Goal: Use online tool/utility: Utilize a website feature to perform a specific function

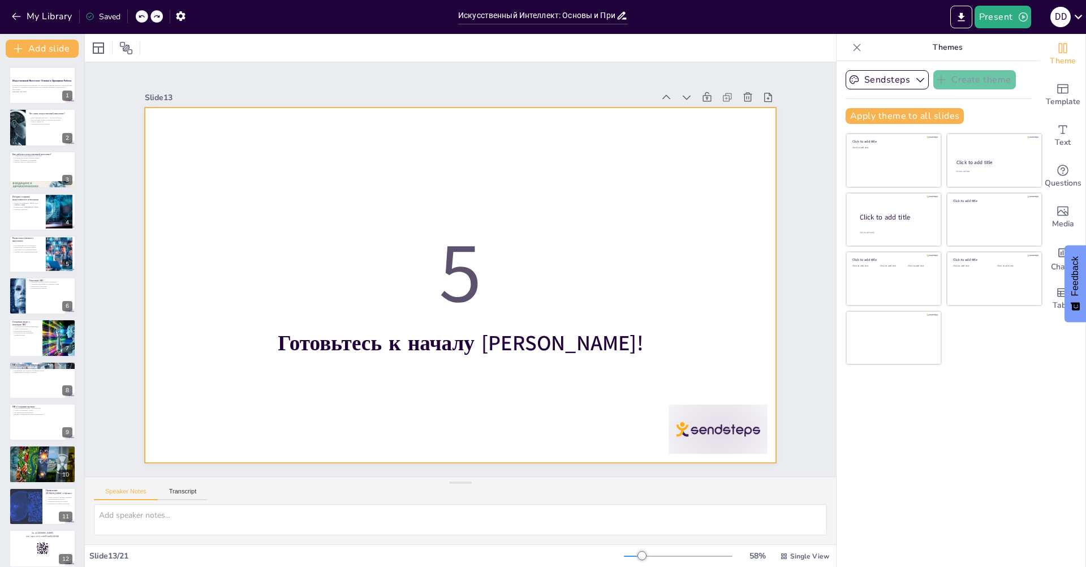
scroll to position [278, 0]
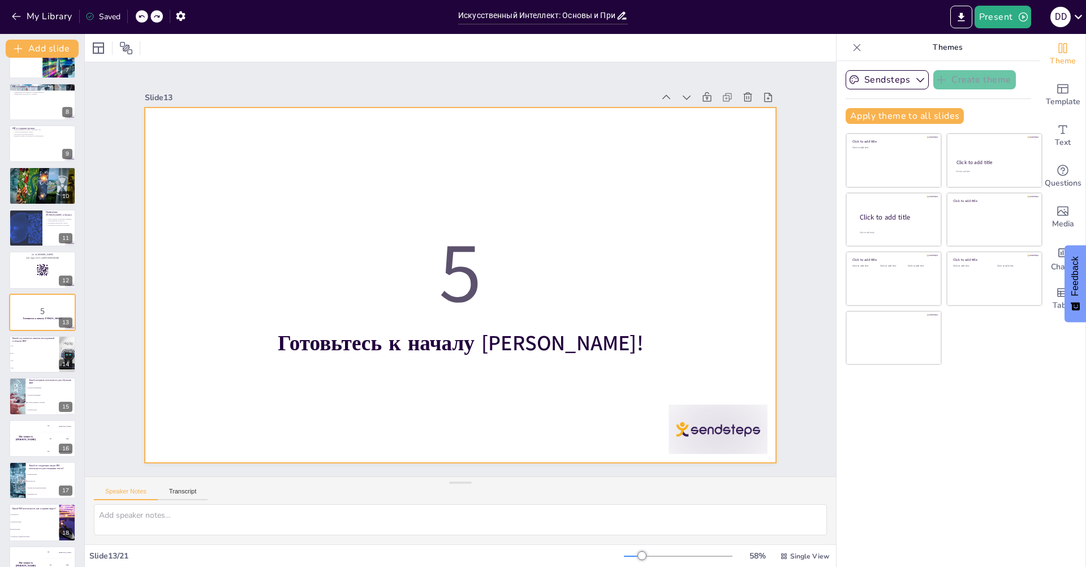
checkbox input "true"
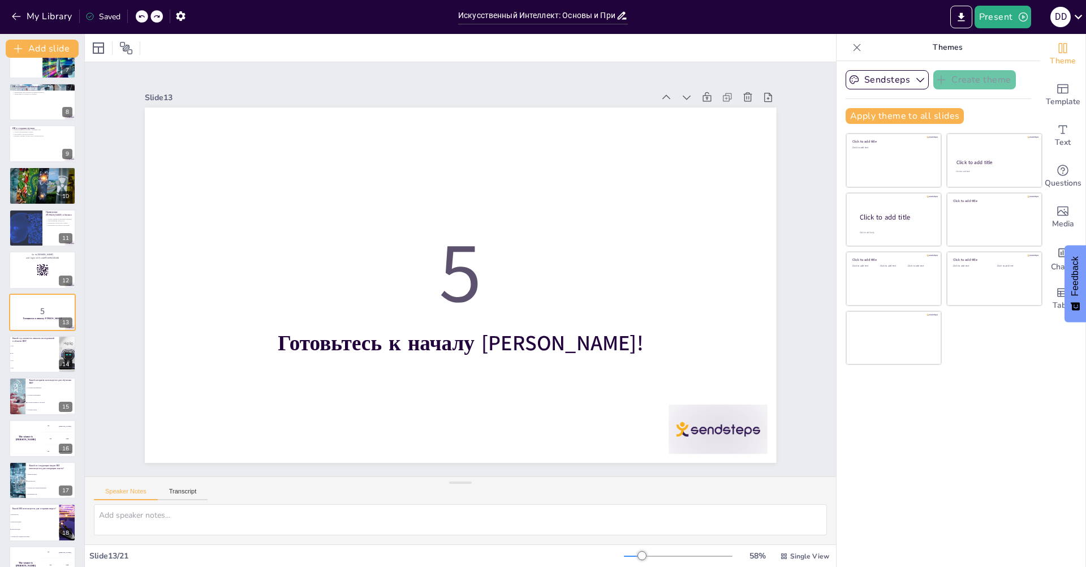
checkbox input "true"
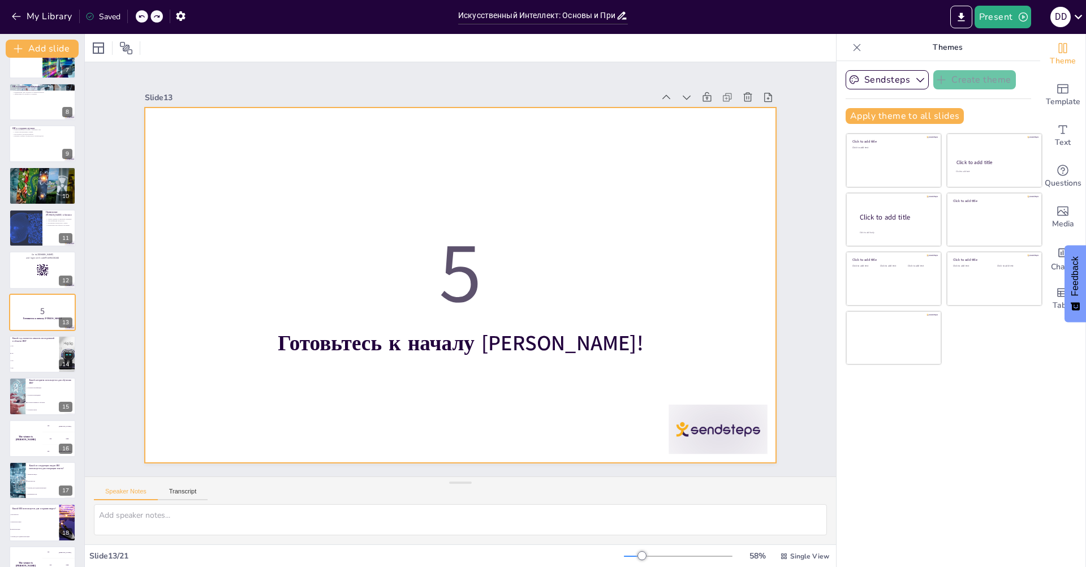
checkbox input "true"
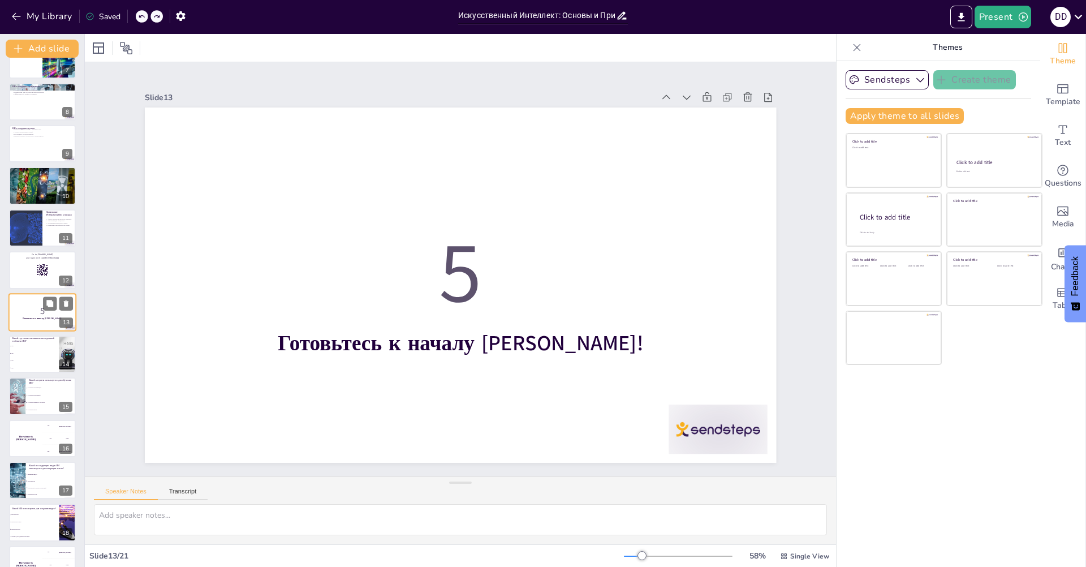
checkbox input "true"
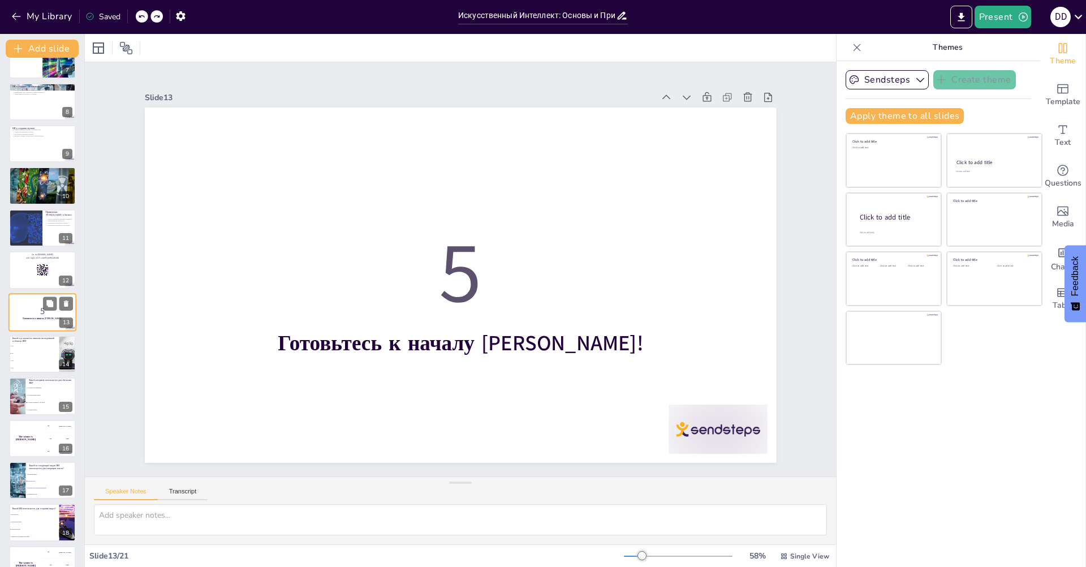
checkbox input "true"
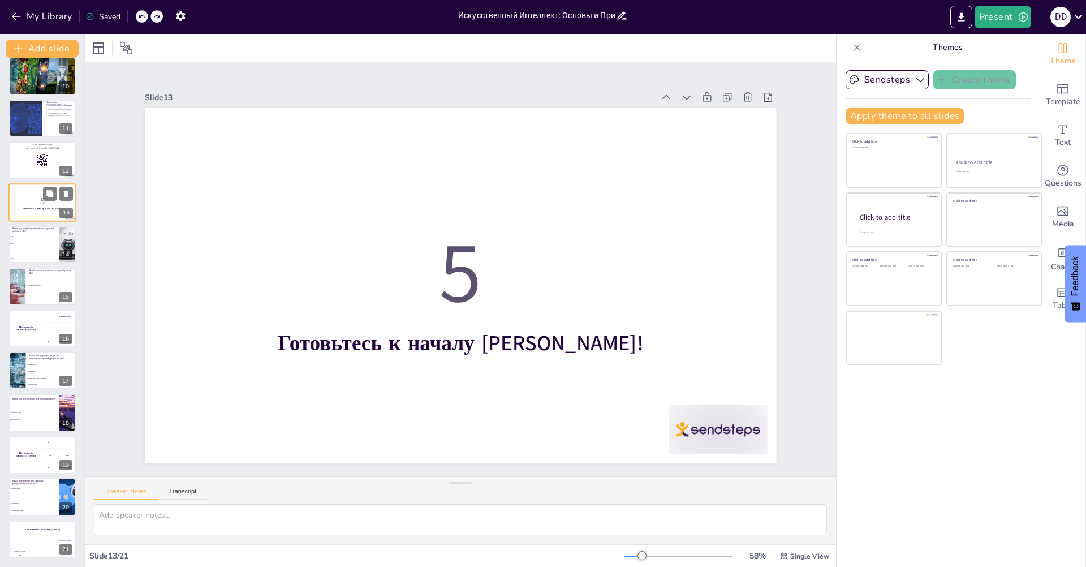
checkbox input "true"
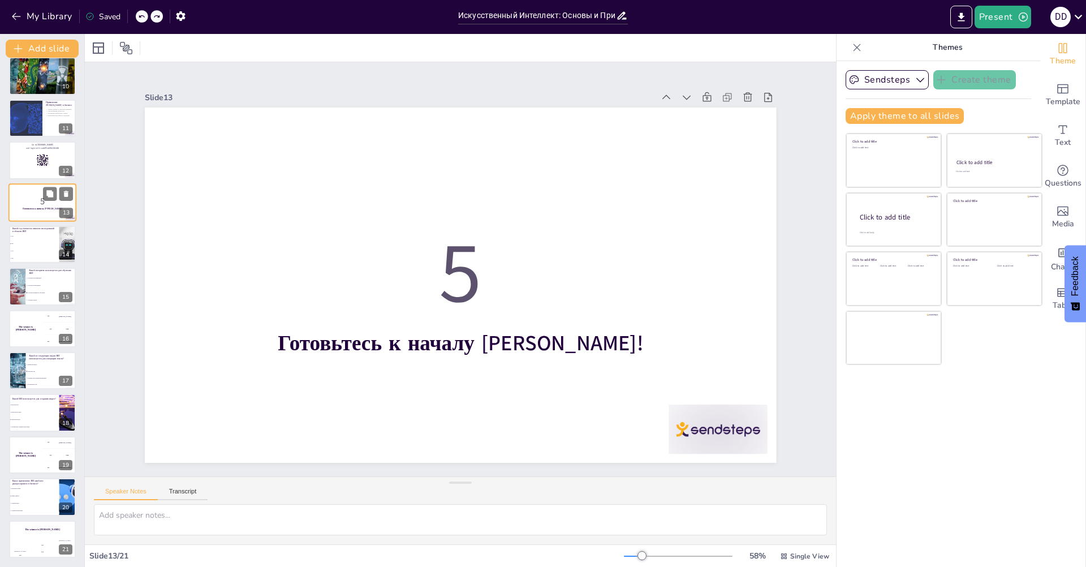
checkbox input "true"
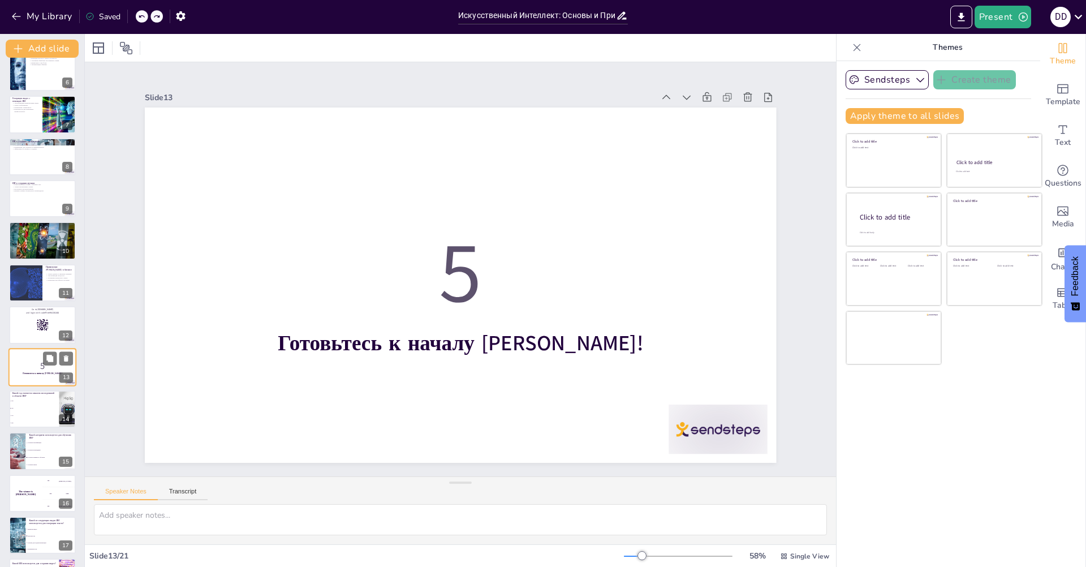
checkbox input "true"
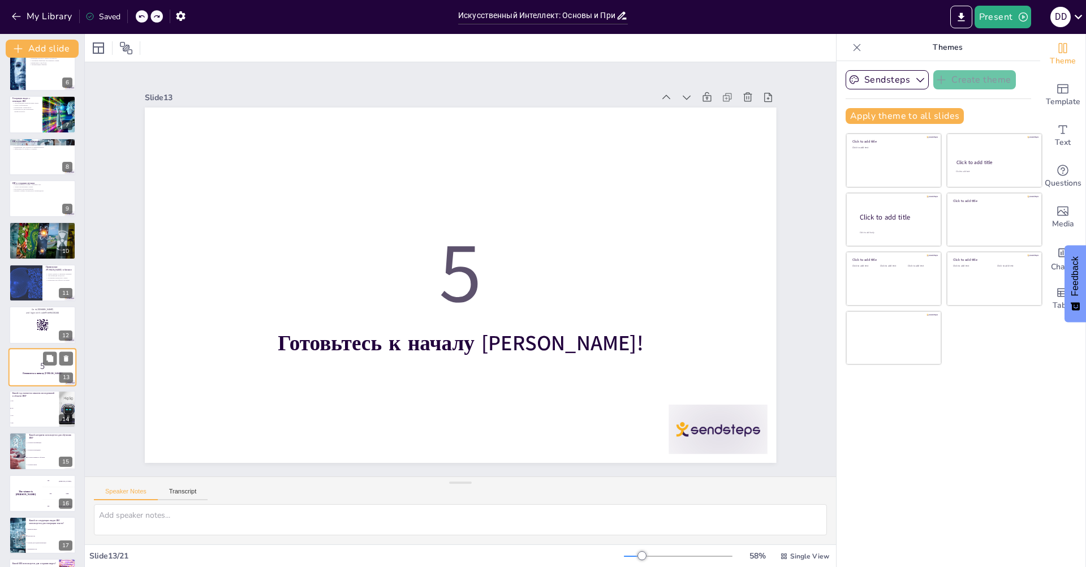
checkbox input "true"
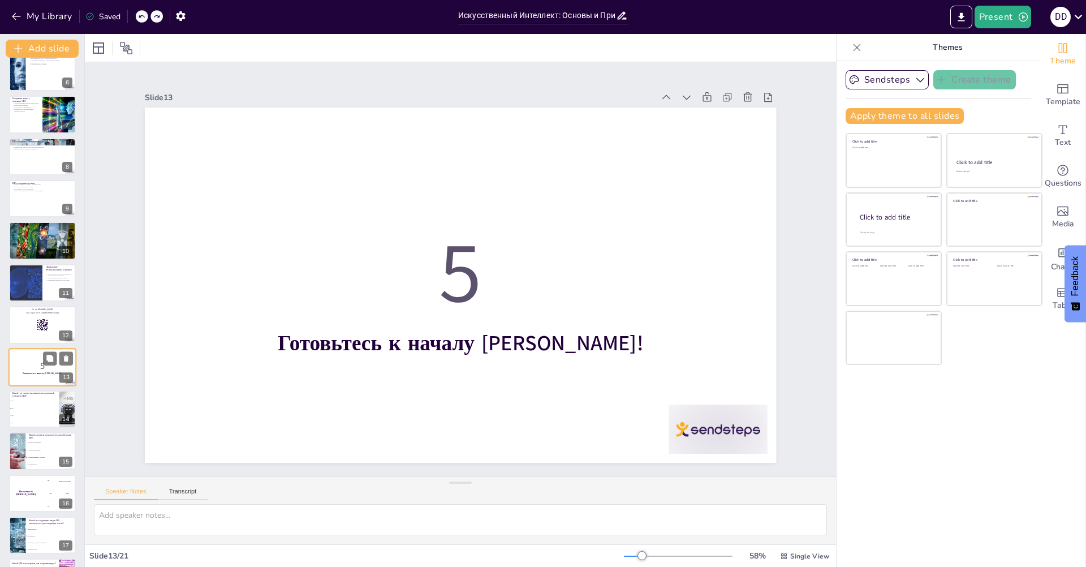
checkbox input "true"
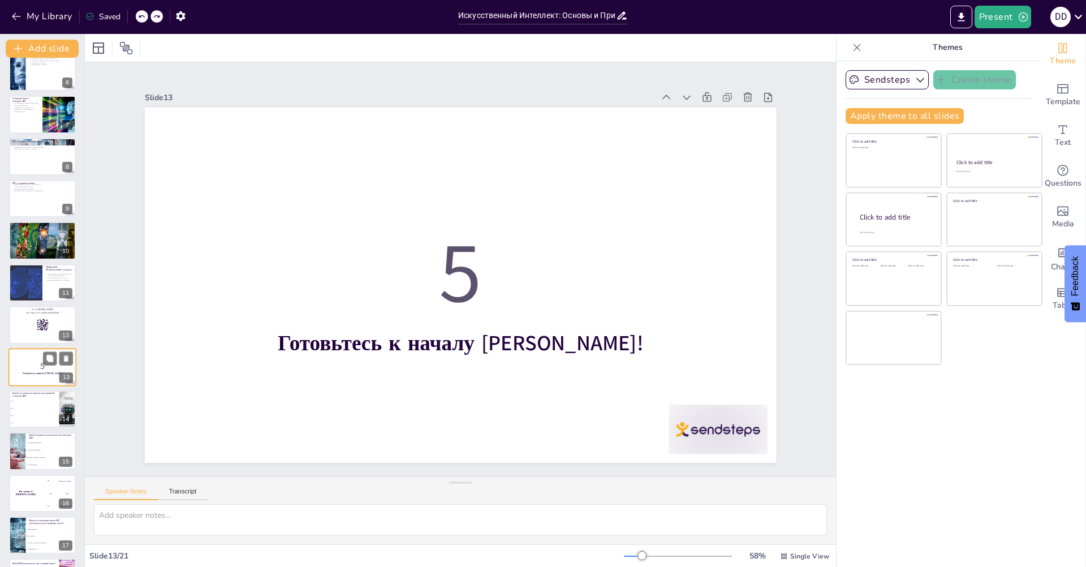
checkbox input "true"
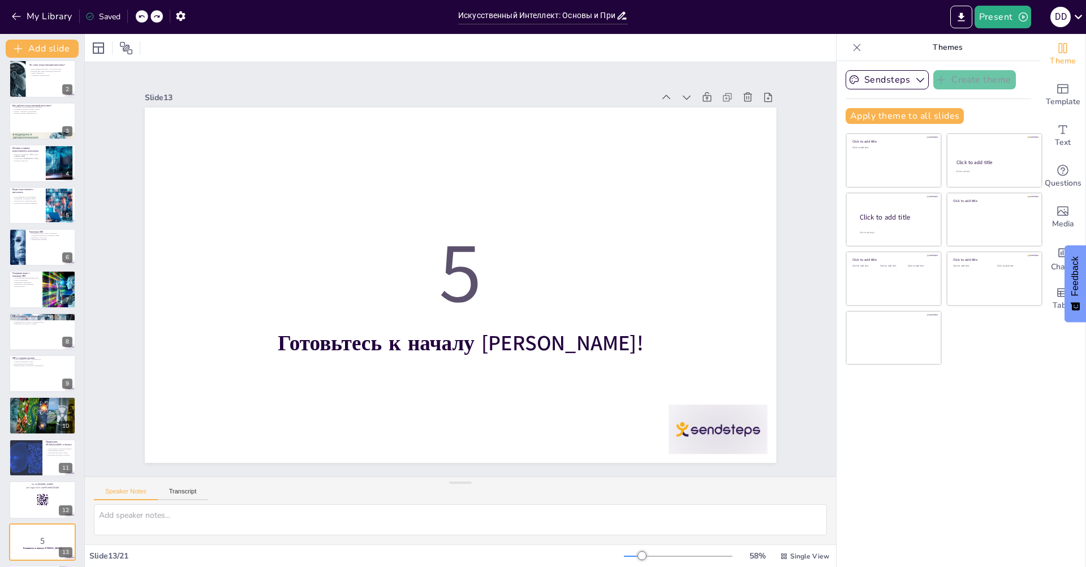
checkbox input "true"
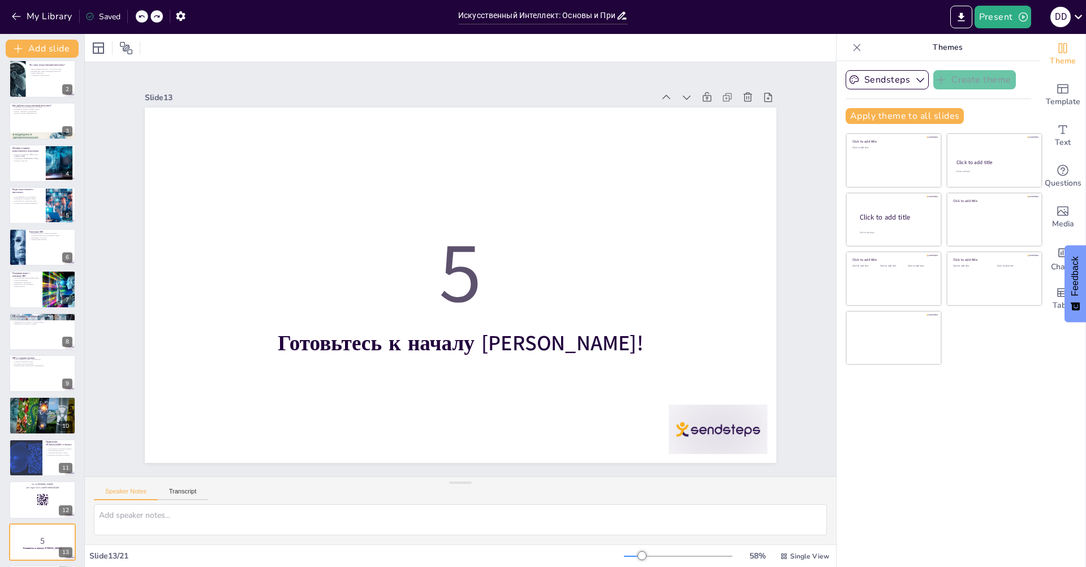
checkbox input "true"
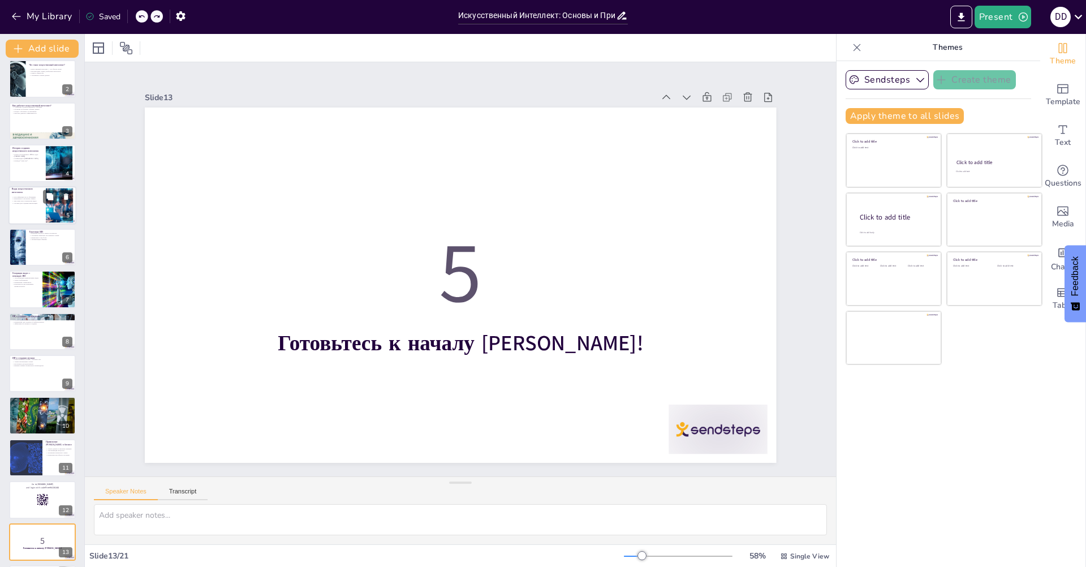
checkbox input "true"
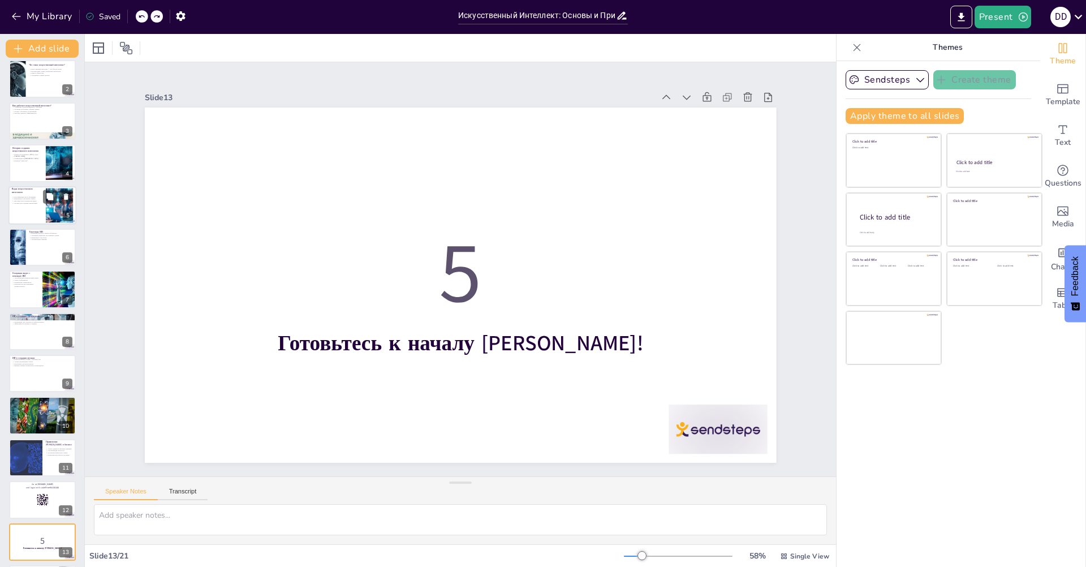
scroll to position [10, 0]
checkbox input "true"
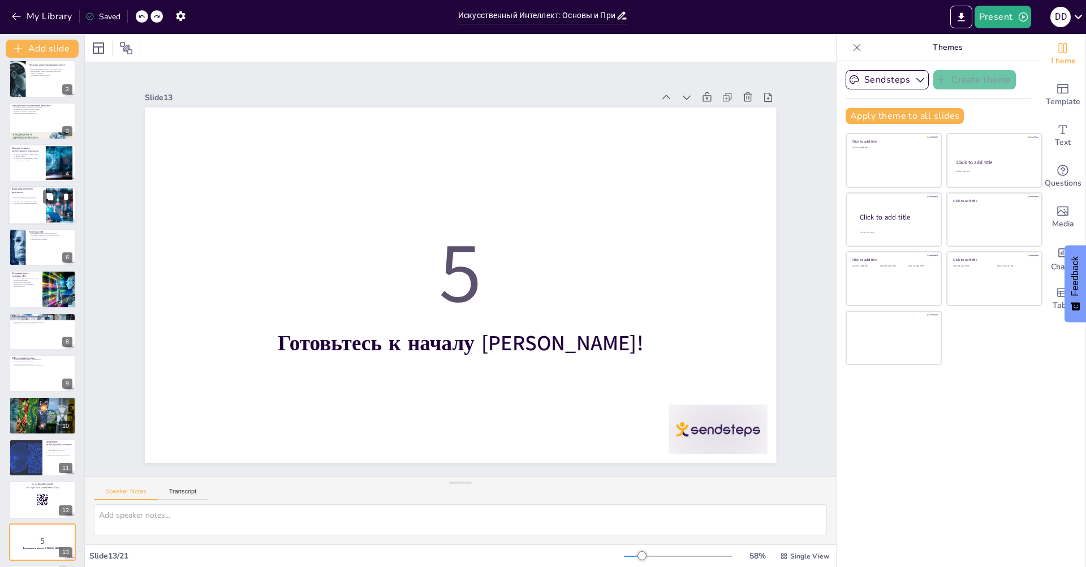
checkbox input "true"
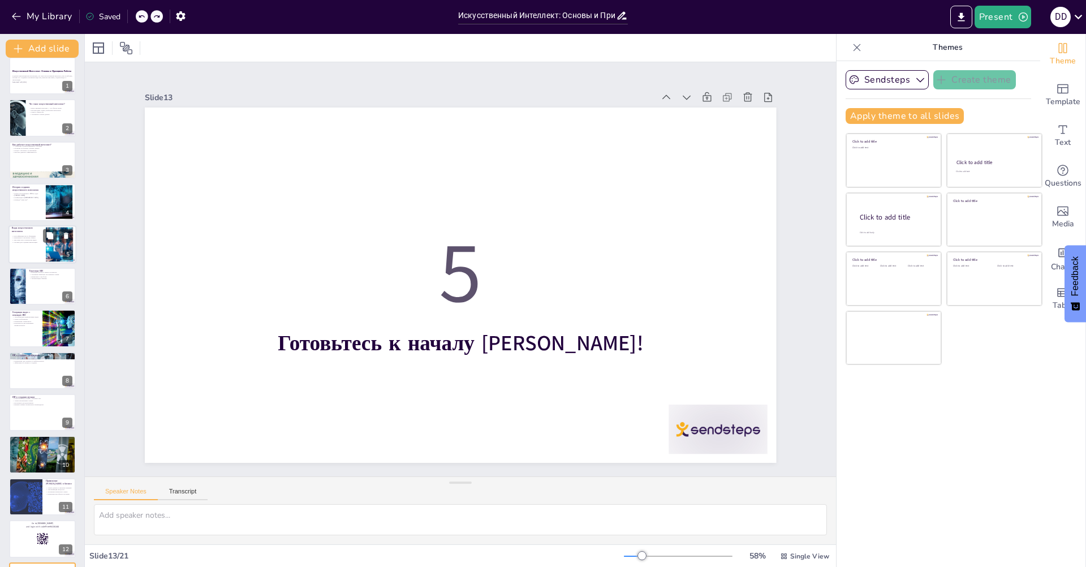
scroll to position [0, 0]
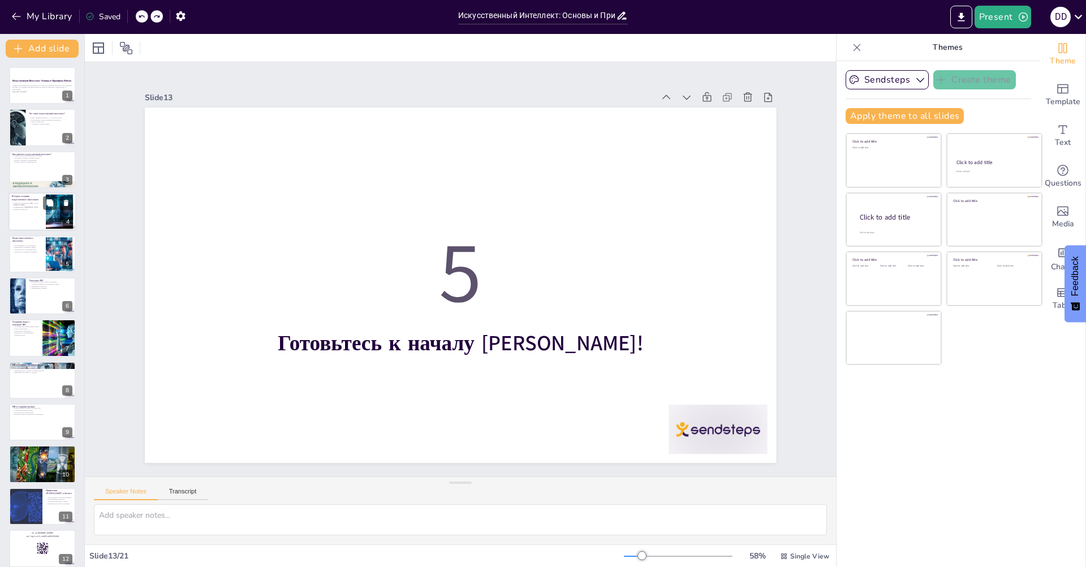
checkbox input "true"
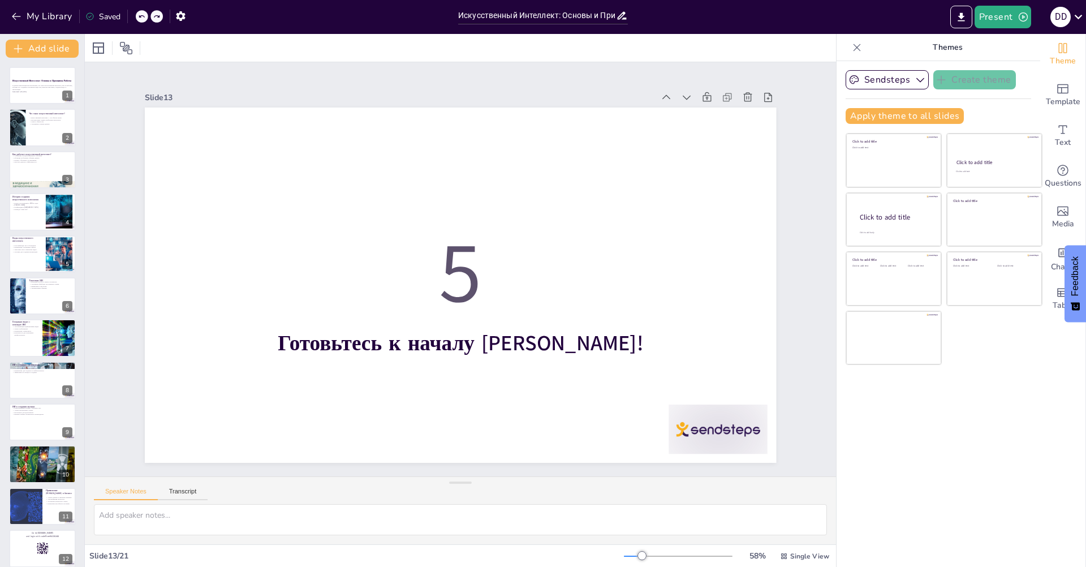
checkbox input "true"
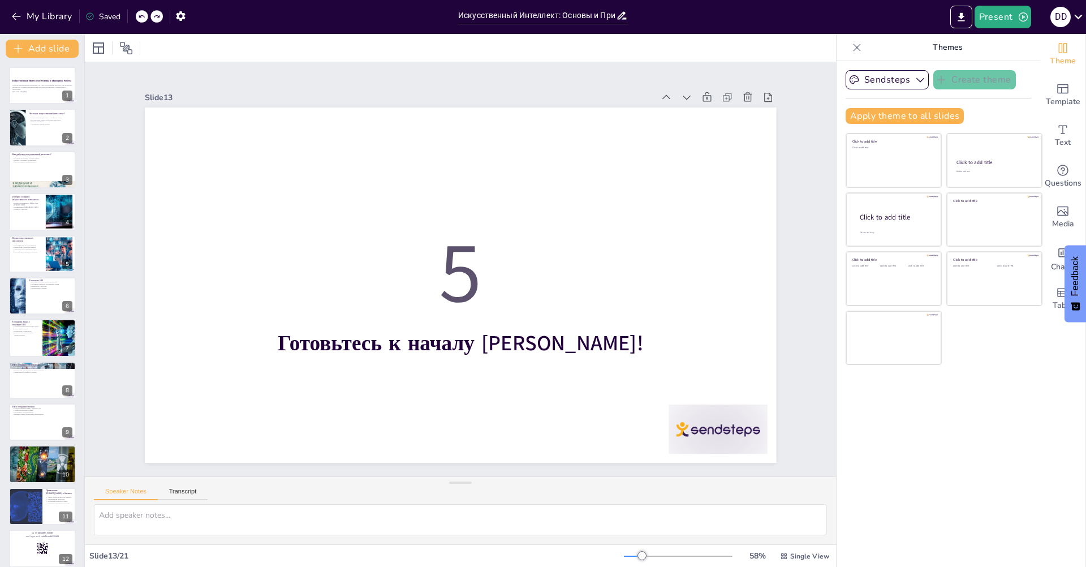
checkbox input "true"
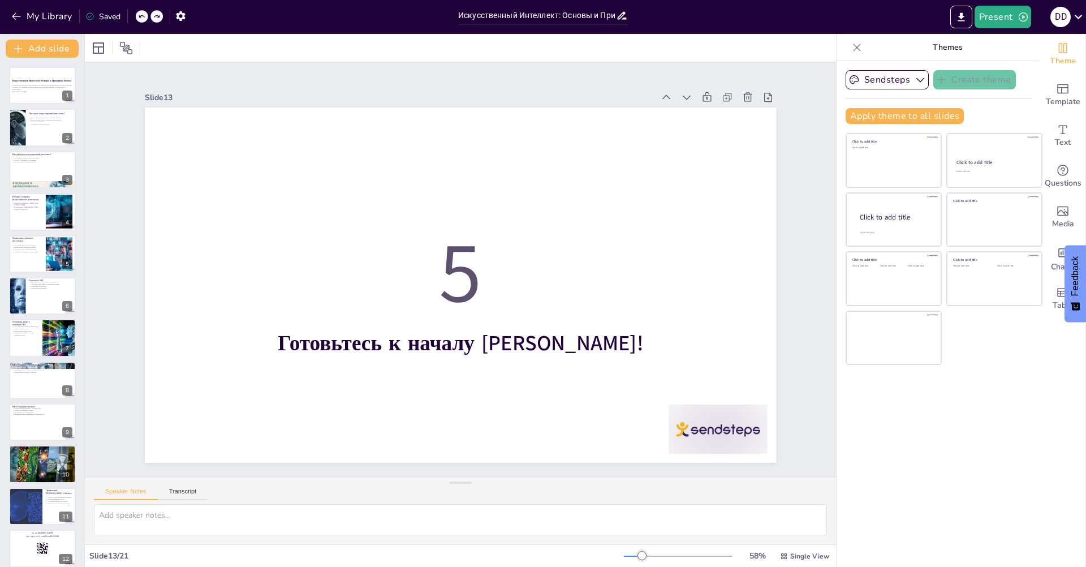
checkbox input "true"
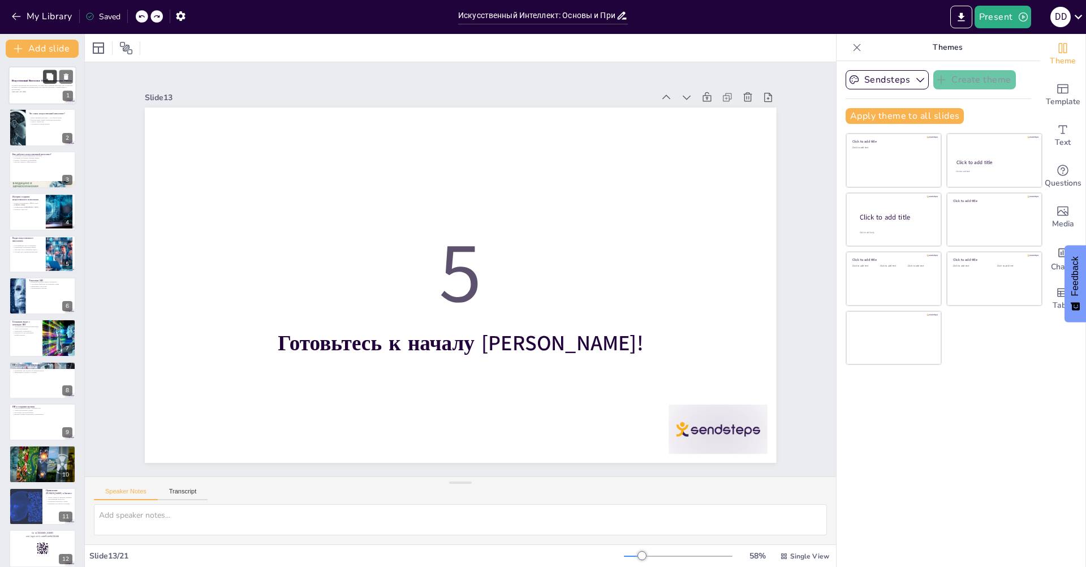
checkbox input "true"
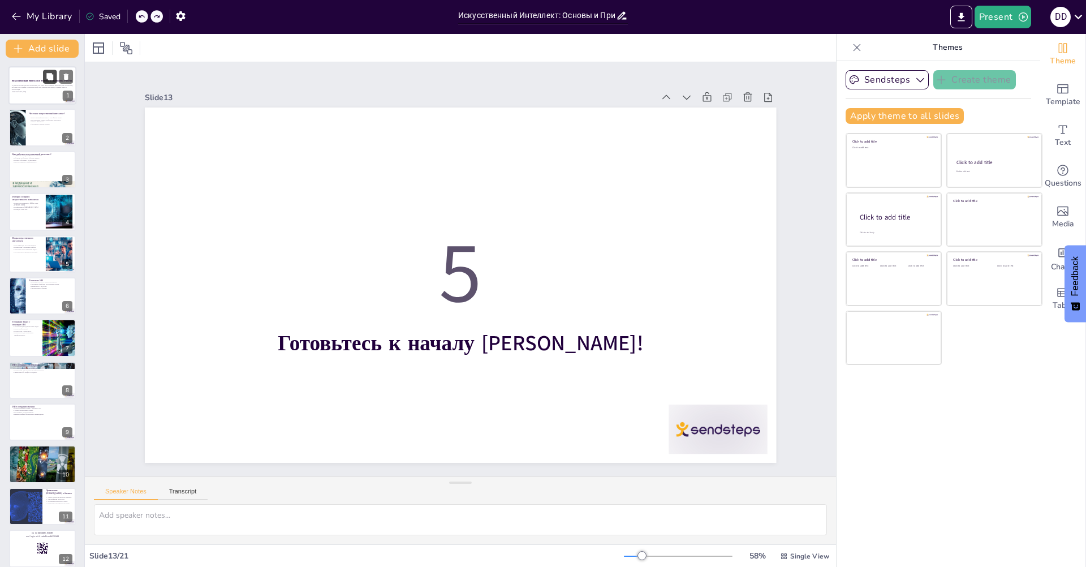
checkbox input "true"
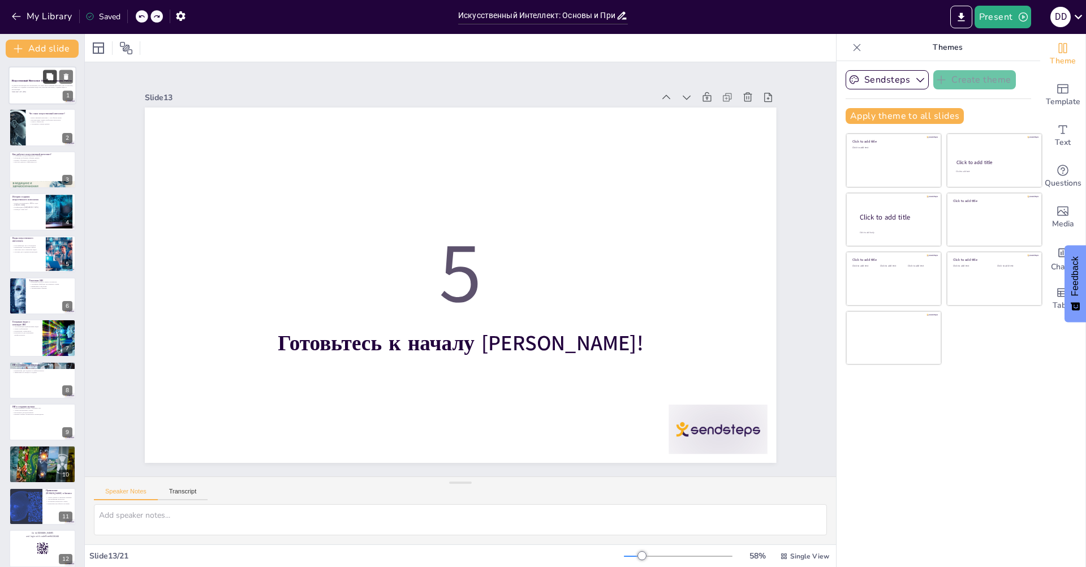
checkbox input "true"
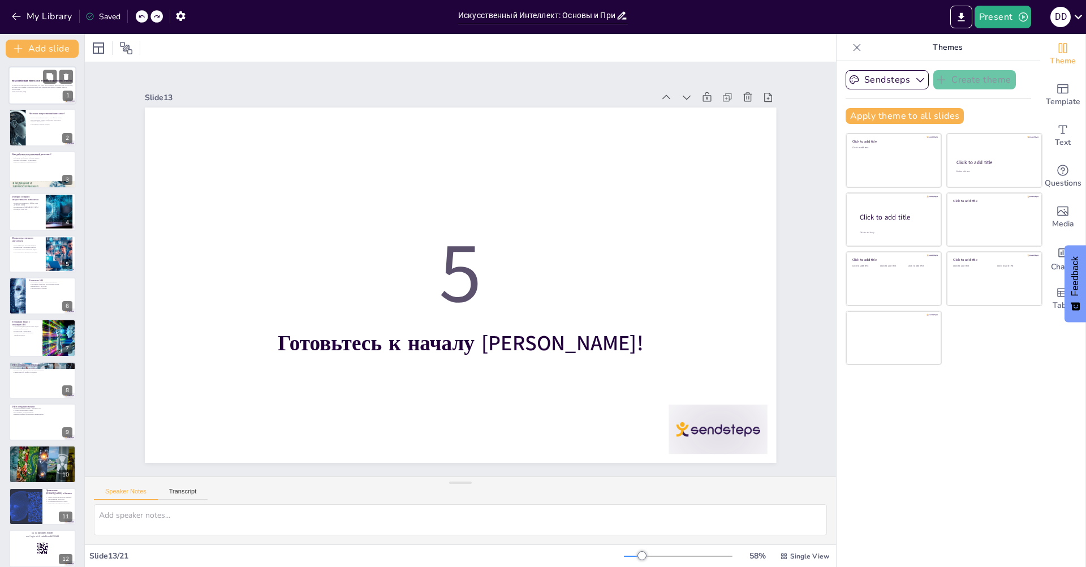
checkbox input "true"
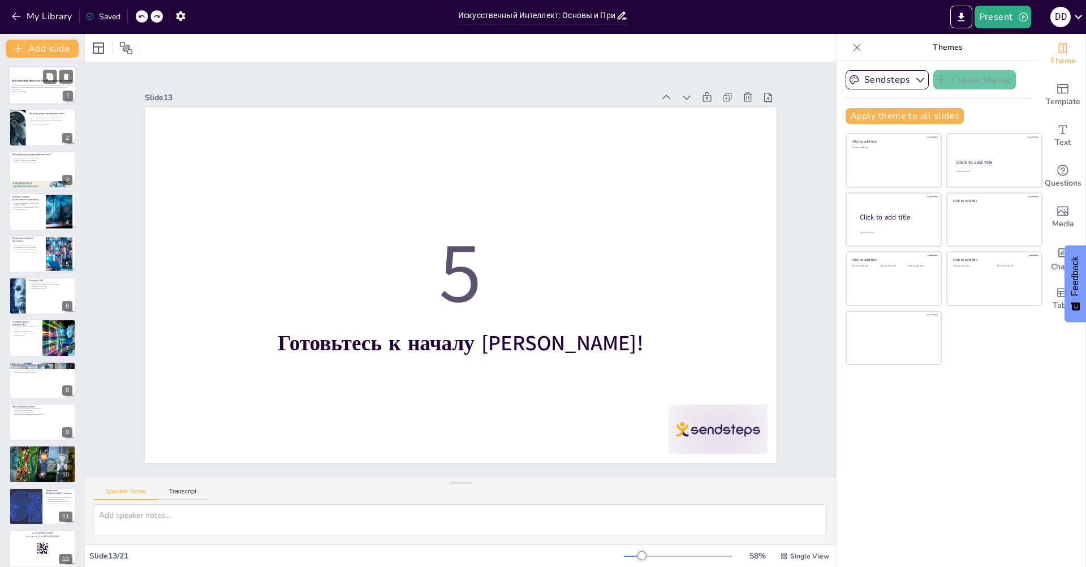
checkbox input "true"
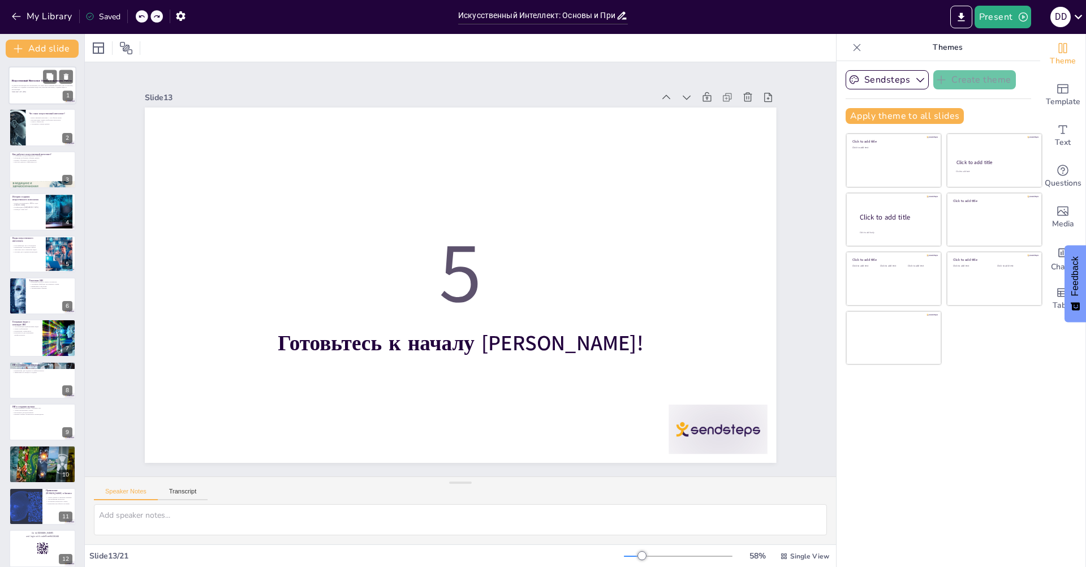
checkbox input "true"
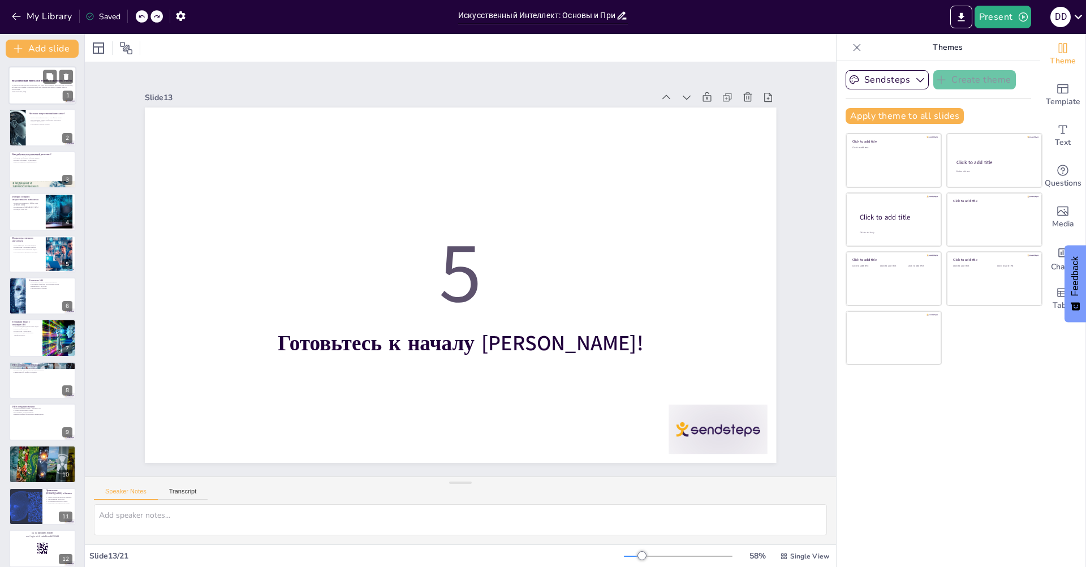
checkbox input "true"
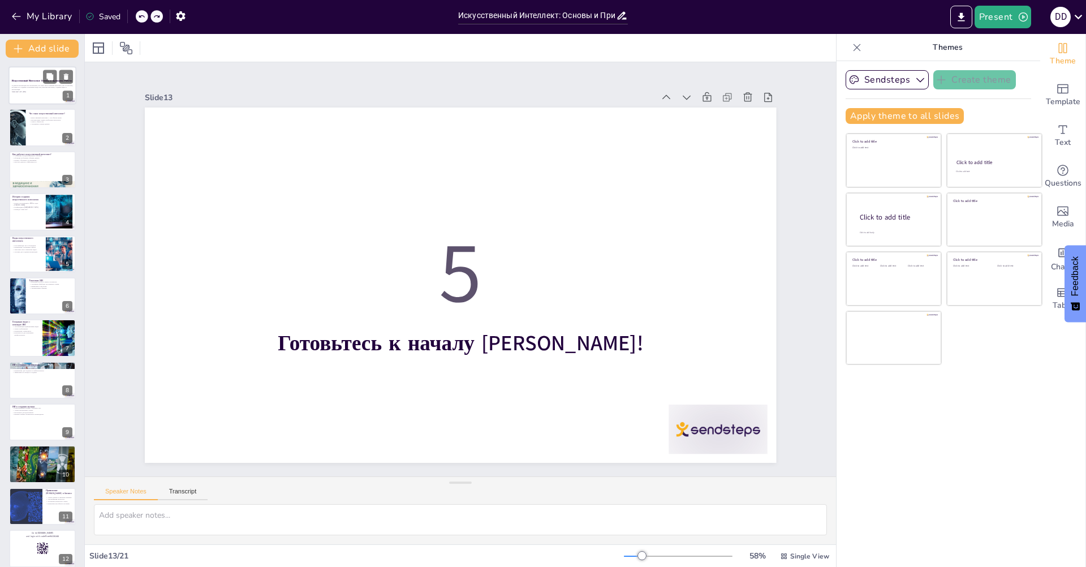
checkbox input "true"
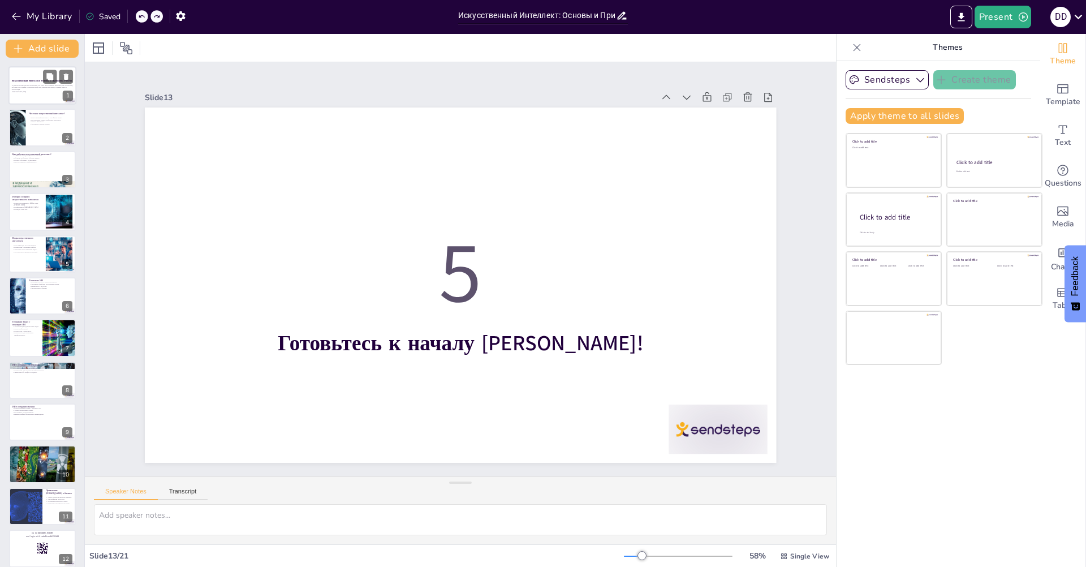
click at [21, 97] on div at bounding box center [42, 85] width 68 height 38
checkbox input "true"
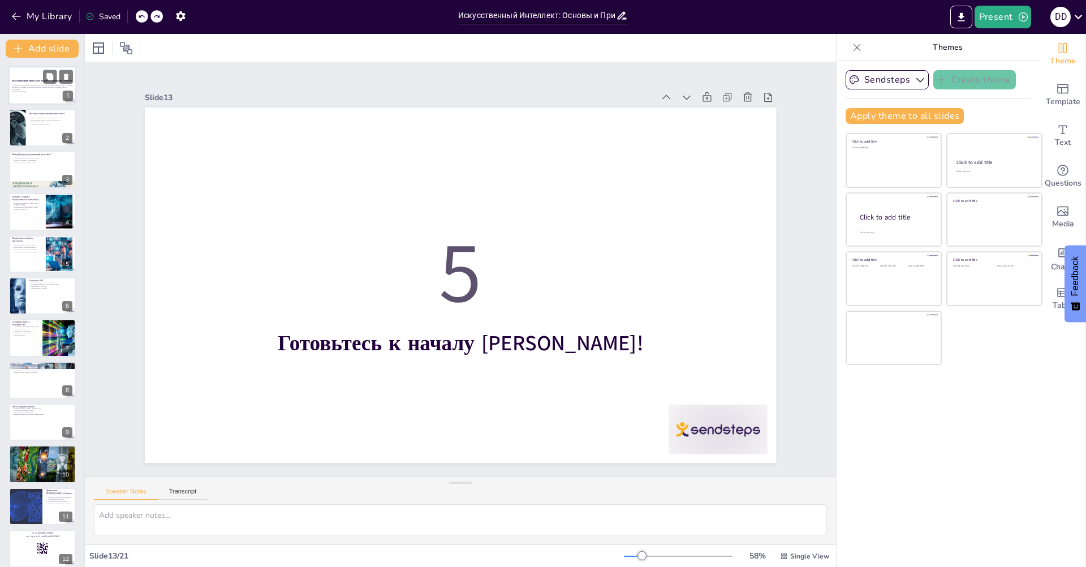
checkbox input "true"
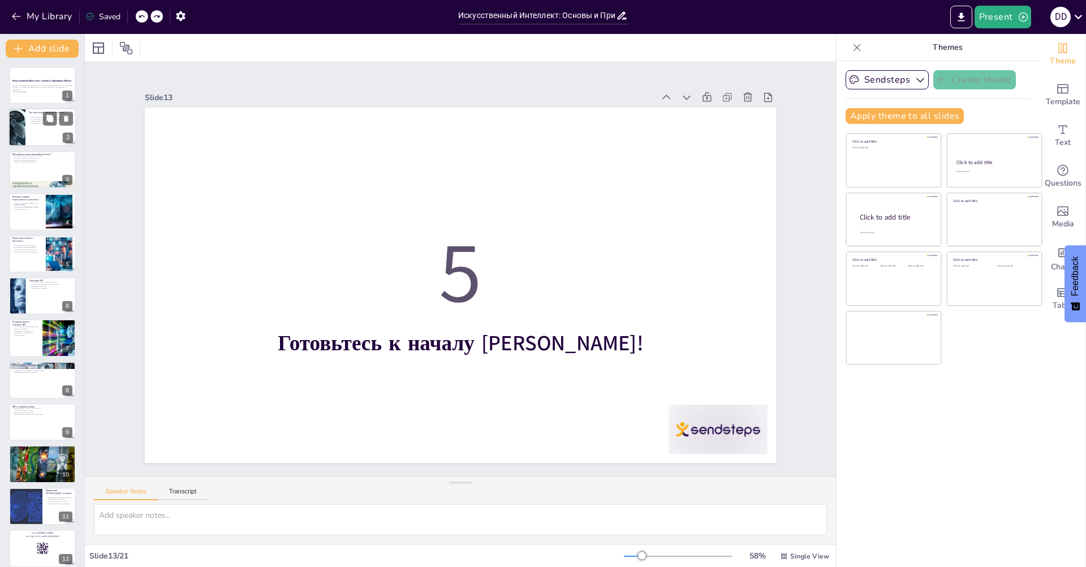
checkbox input "true"
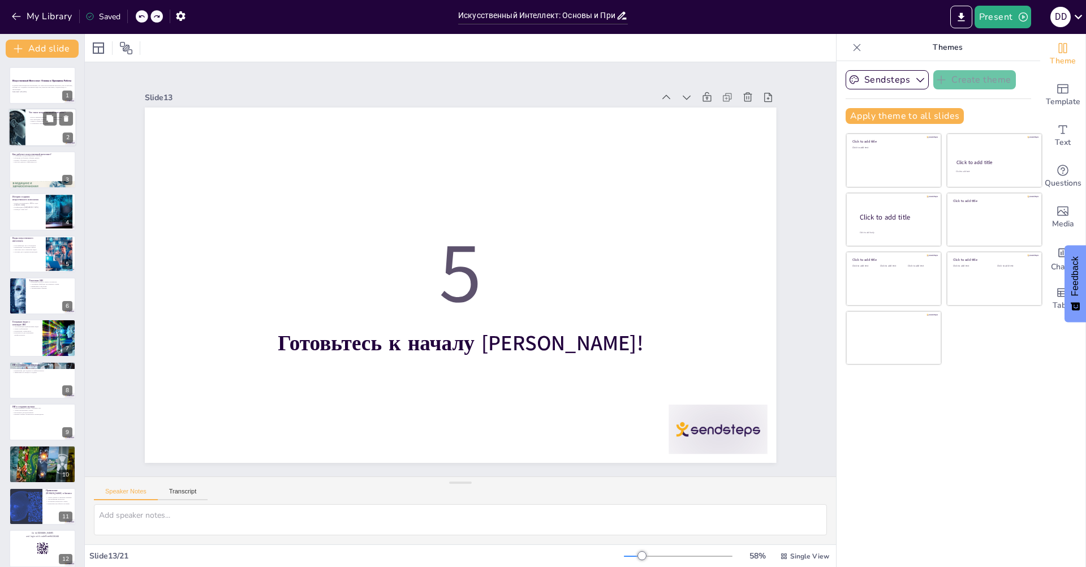
checkbox input "true"
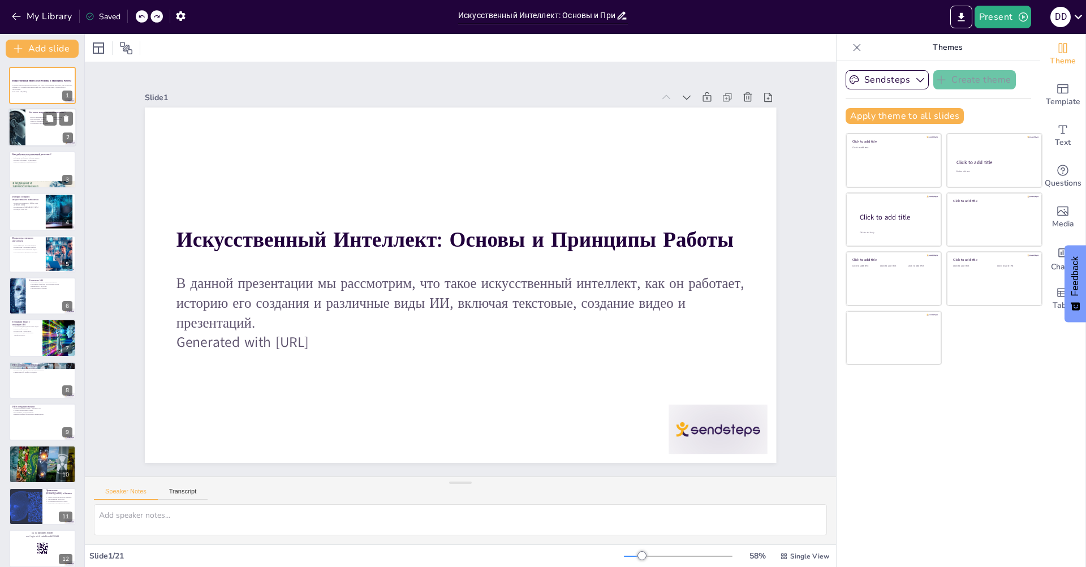
checkbox input "true"
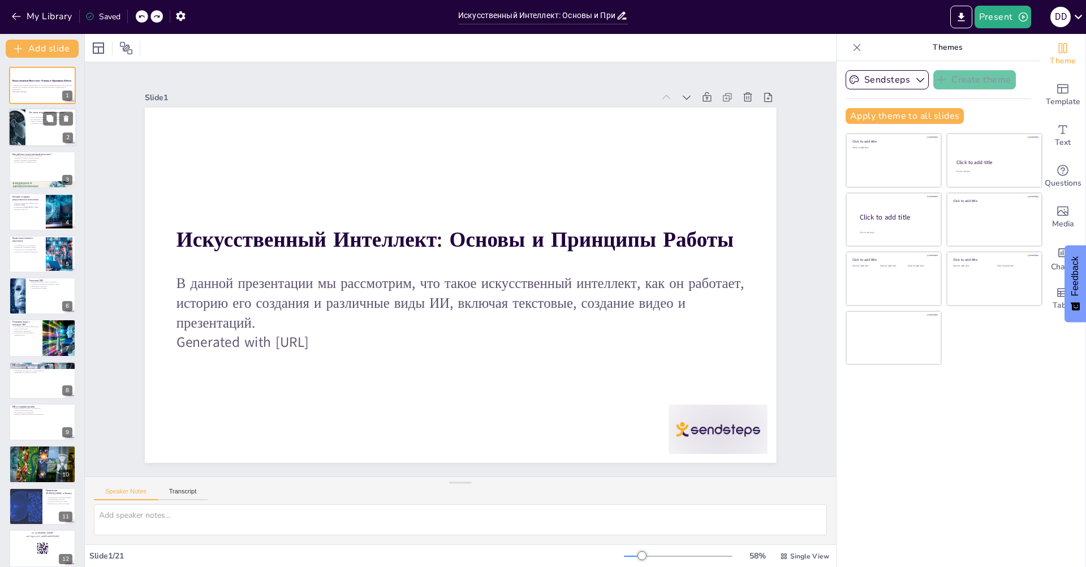
click at [28, 128] on div at bounding box center [42, 128] width 68 height 38
checkbox input "true"
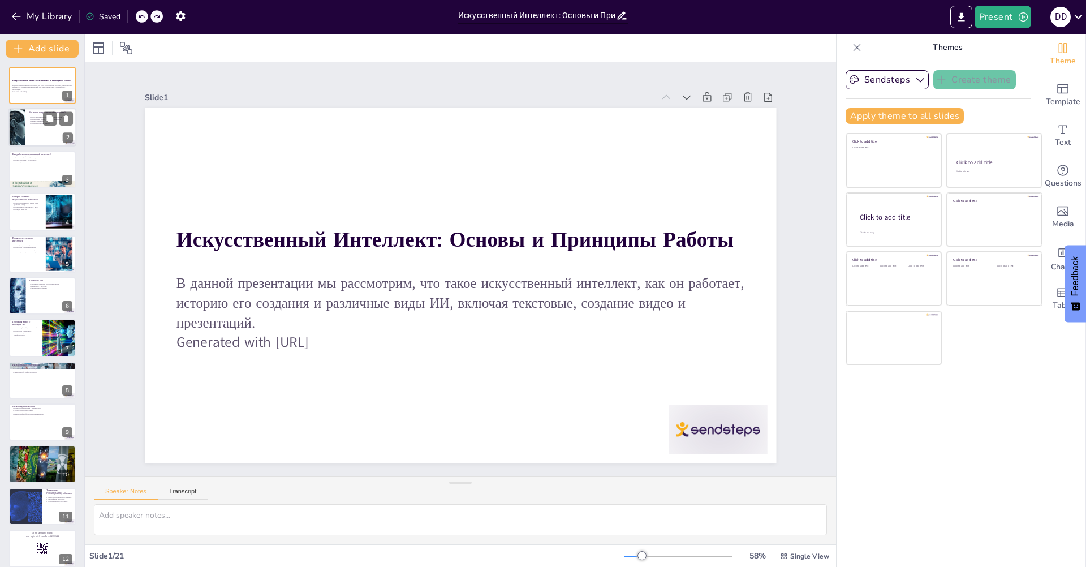
checkbox input "true"
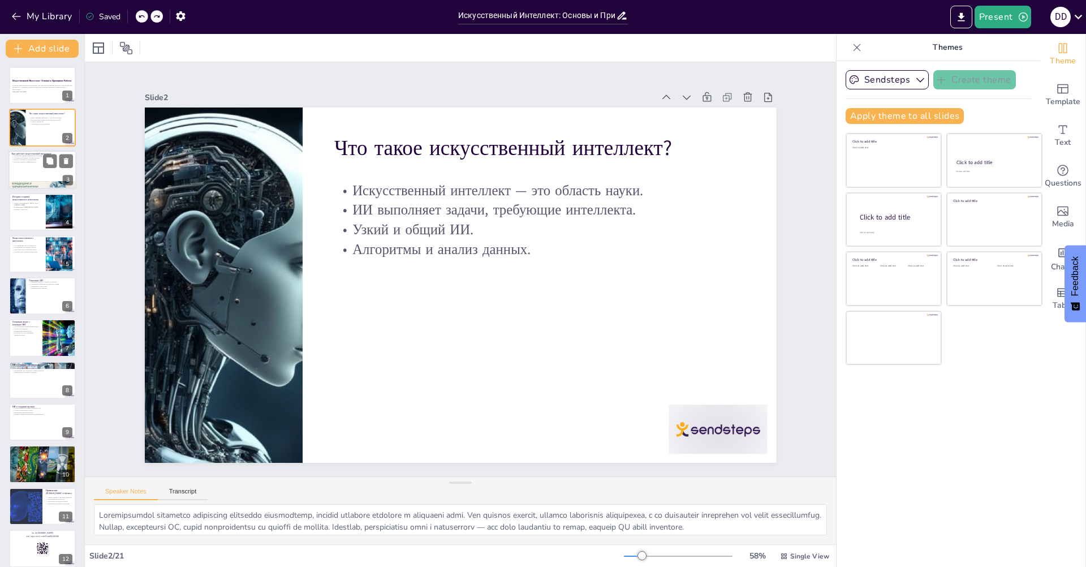
checkbox input "true"
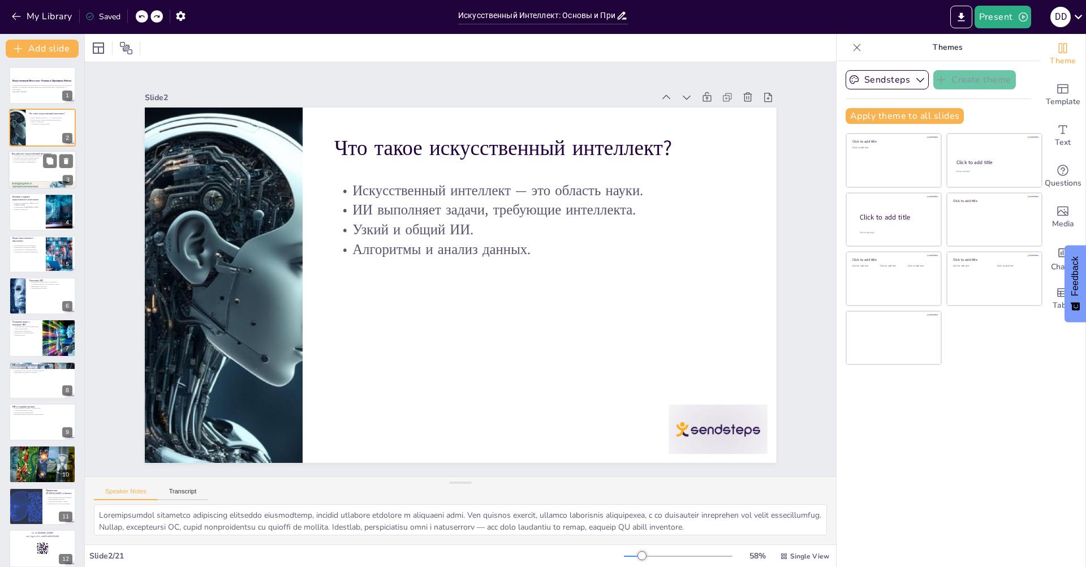
checkbox input "true"
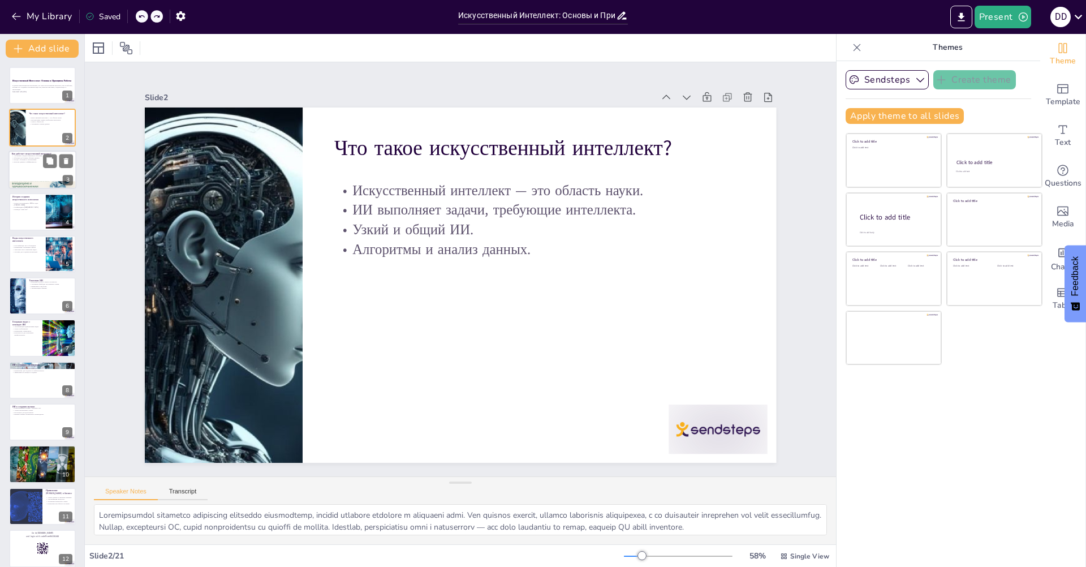
checkbox input "true"
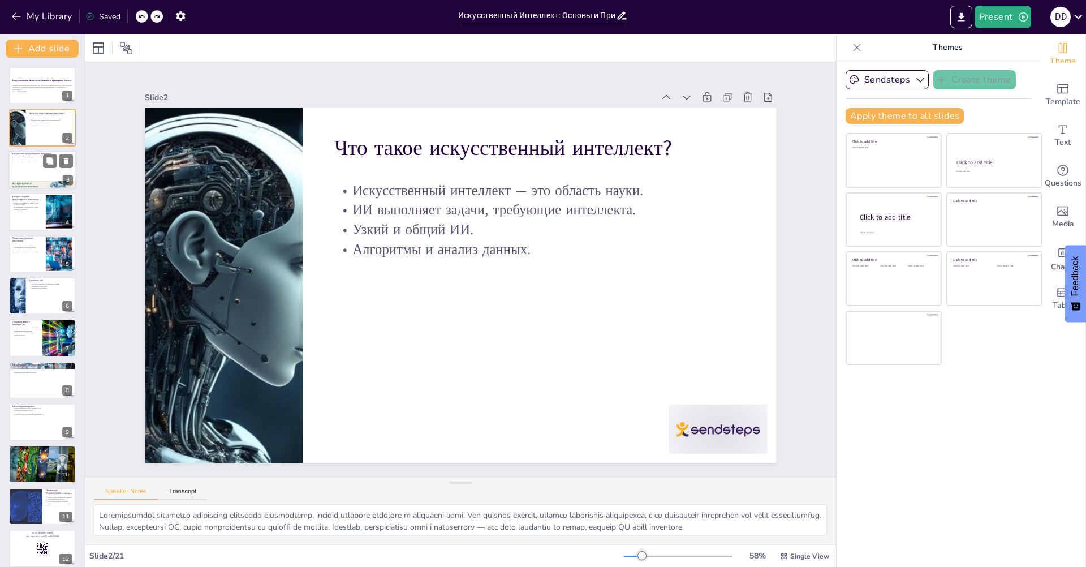
click at [25, 176] on div at bounding box center [42, 169] width 68 height 38
checkbox input "true"
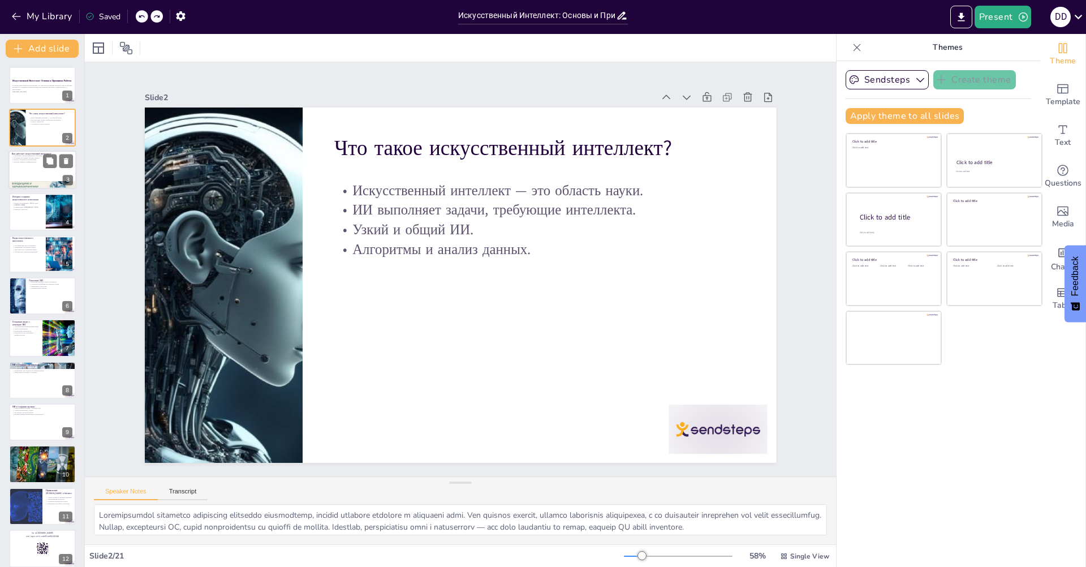
checkbox input "true"
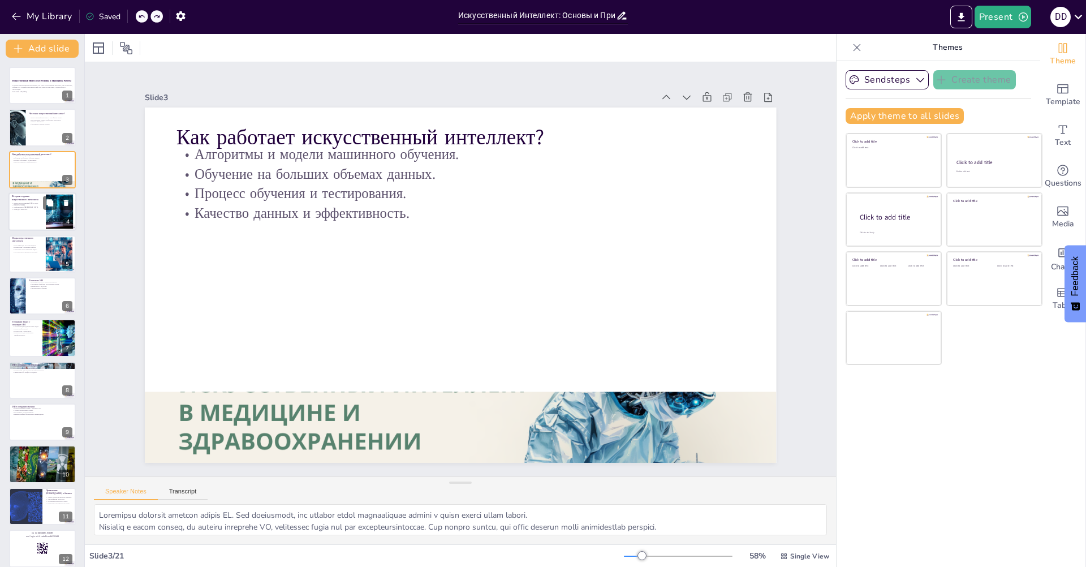
checkbox input "true"
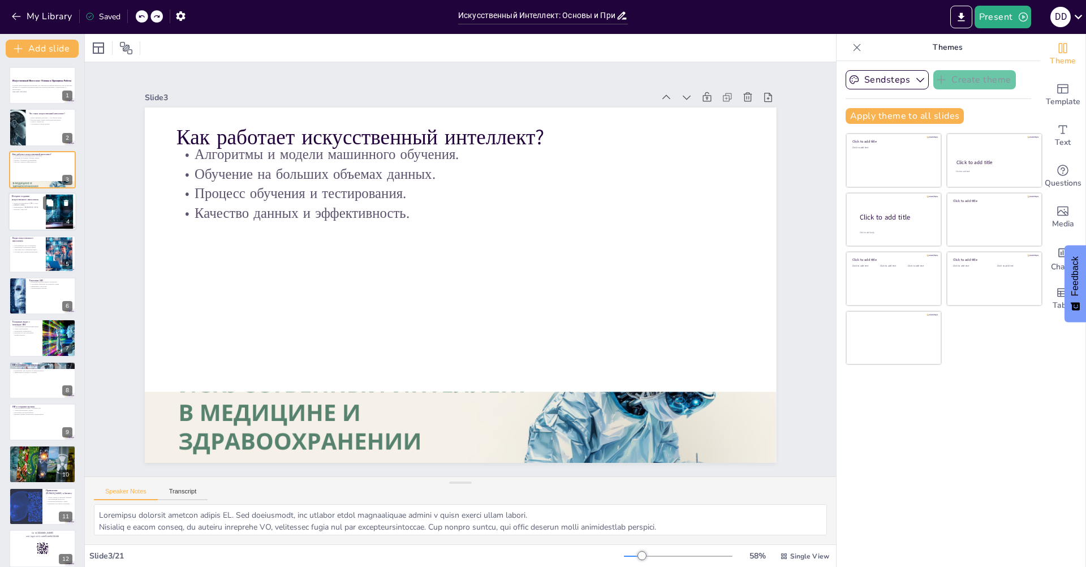
checkbox input "true"
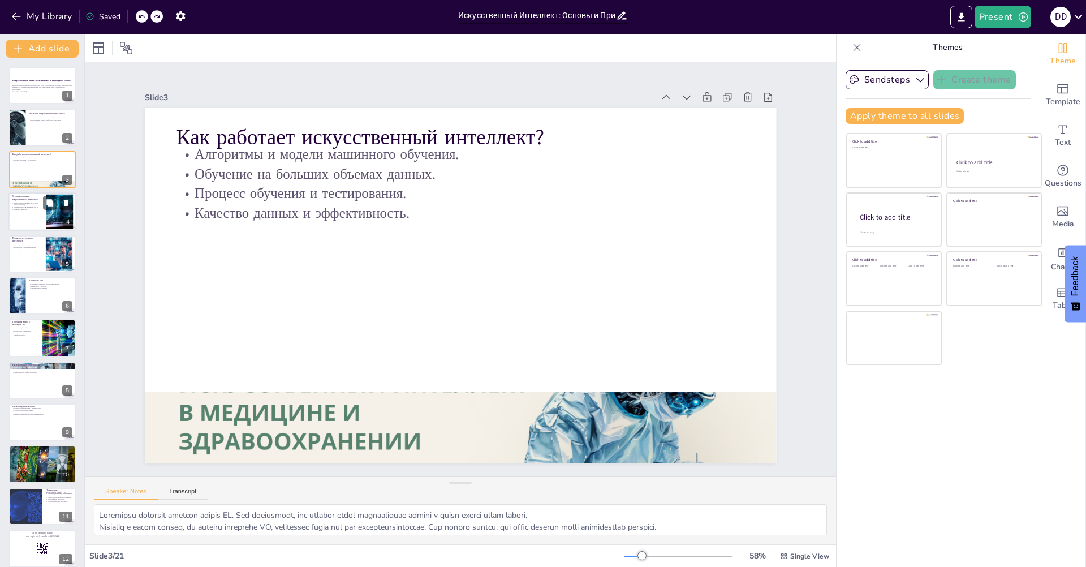
checkbox input "true"
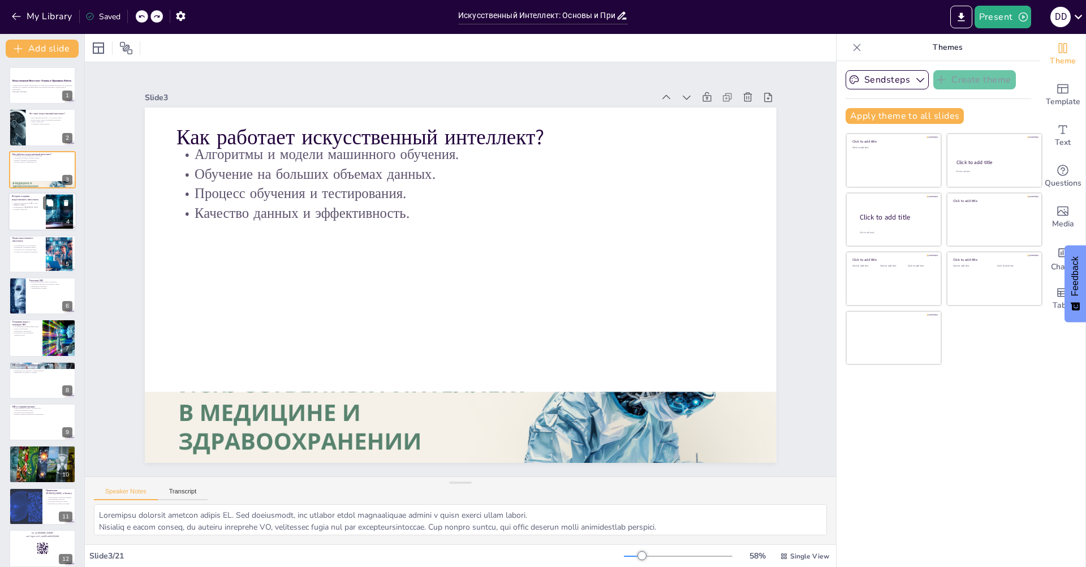
checkbox input "true"
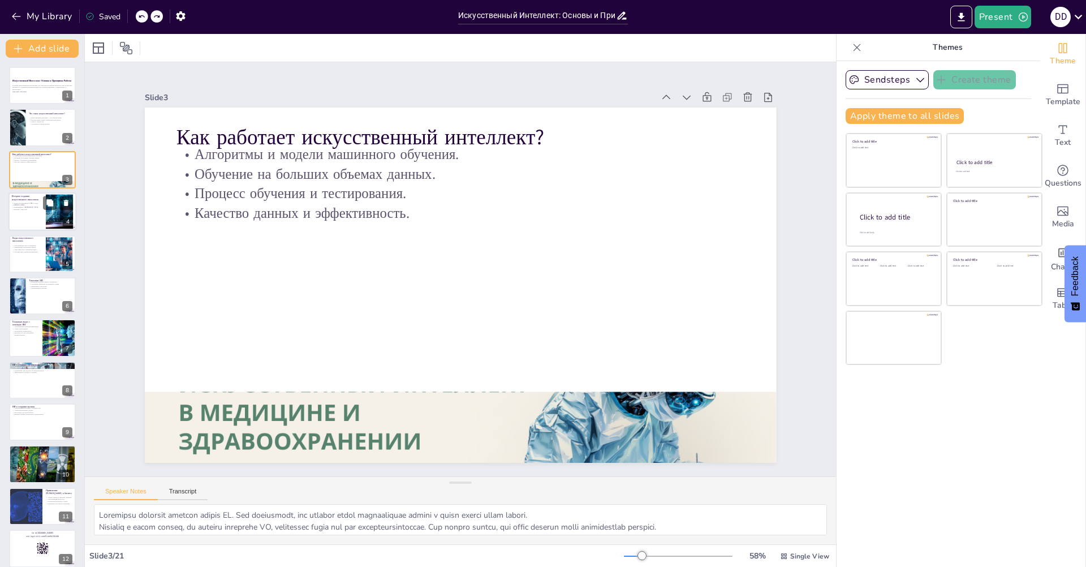
click at [32, 212] on div at bounding box center [42, 211] width 68 height 38
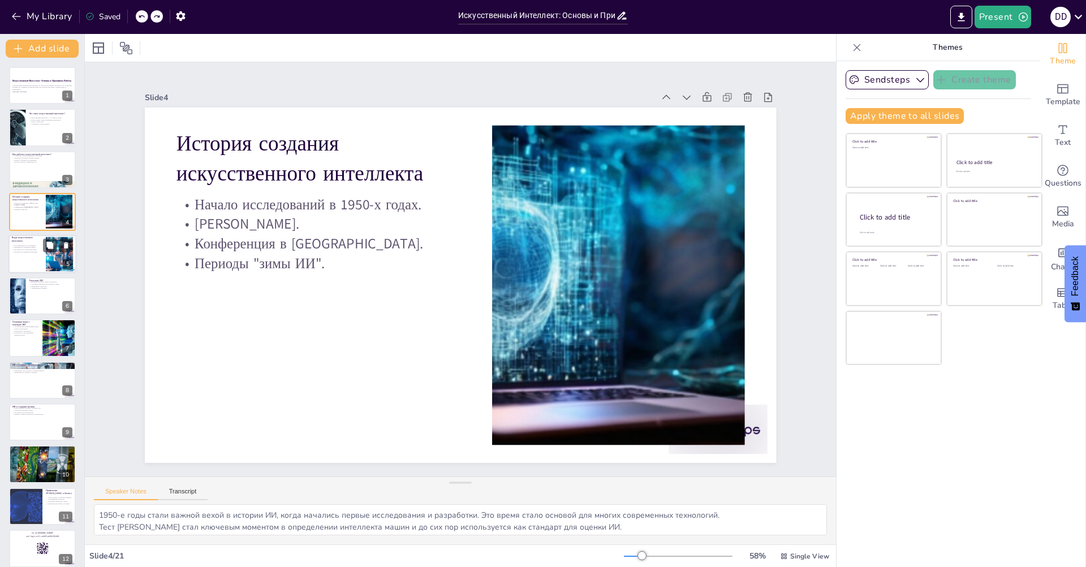
click at [19, 235] on div "Виды искусственного интеллекта Классификация ИИ по функциям. Применение в разли…" at bounding box center [42, 254] width 68 height 38
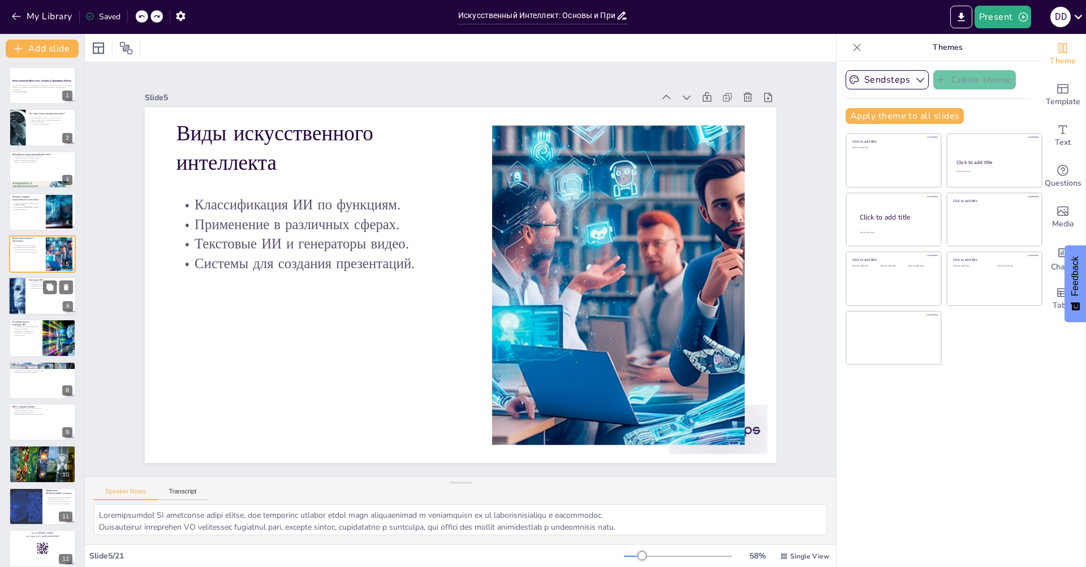
click at [20, 292] on div at bounding box center [16, 295] width 71 height 38
